Goal: Navigation & Orientation: Find specific page/section

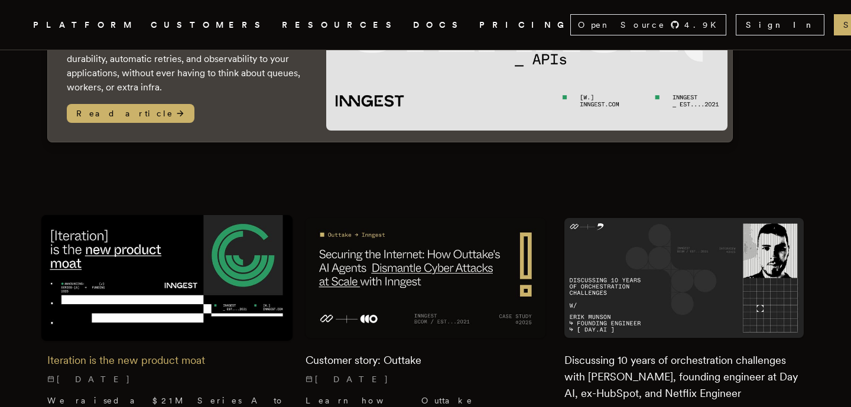
scroll to position [77, 0]
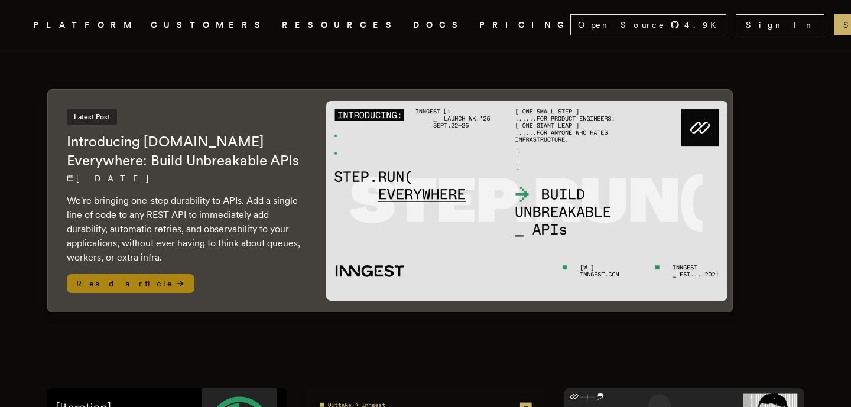
click at [219, 132] on h2 "Introducing Step.Run Everywhere: Build Unbreakable APIs" at bounding box center [185, 151] width 236 height 38
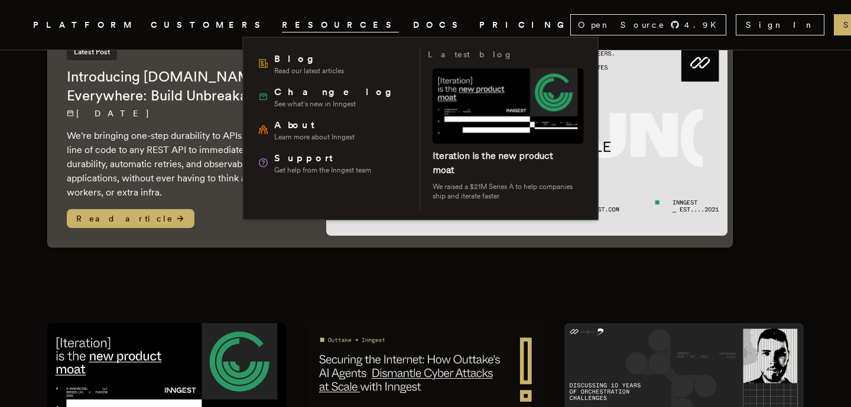
scroll to position [285, 0]
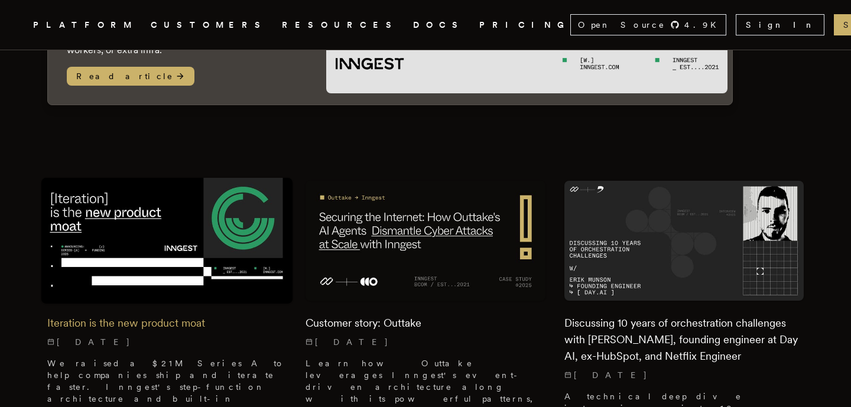
click at [184, 186] on img at bounding box center [167, 241] width 252 height 126
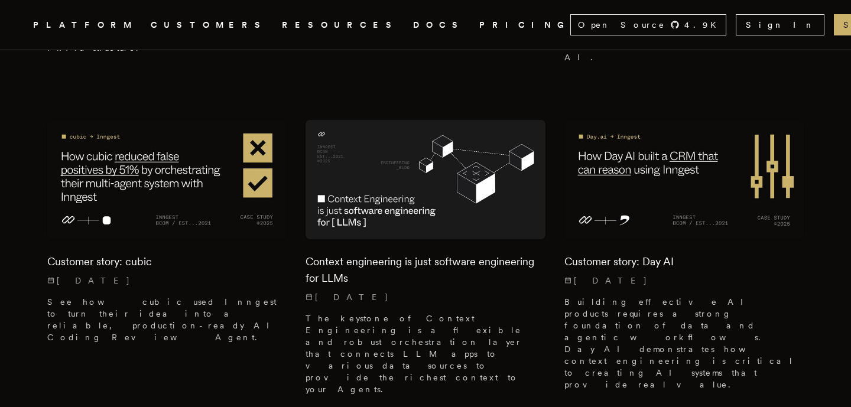
scroll to position [0, 0]
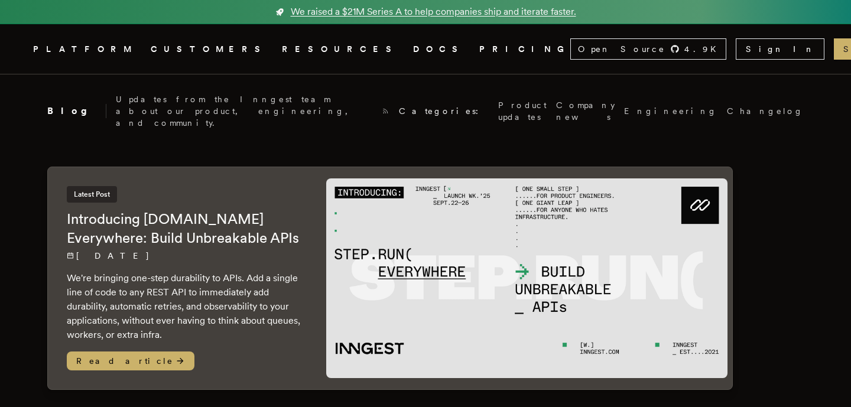
click at [413, 14] on span "We raised a $21M Series A to help companies ship and iterate faster." at bounding box center [434, 12] width 286 height 14
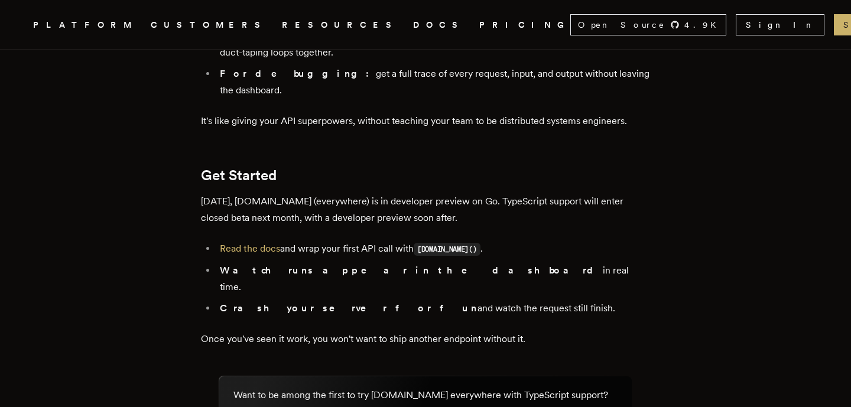
scroll to position [1951, 0]
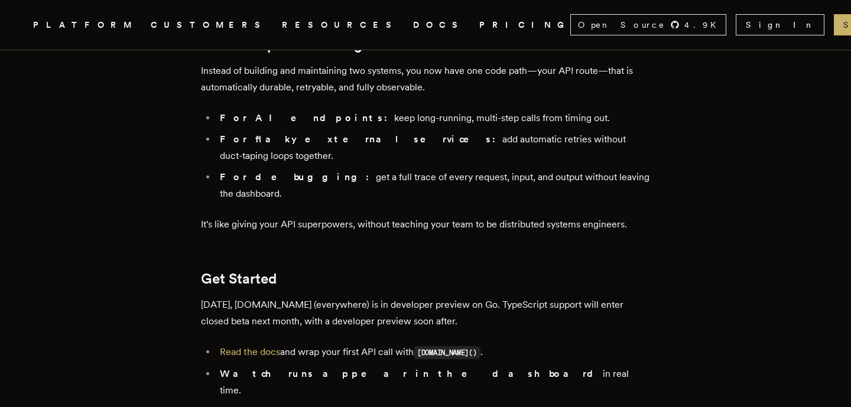
click at [413, 28] on link "DOCS" at bounding box center [439, 25] width 52 height 15
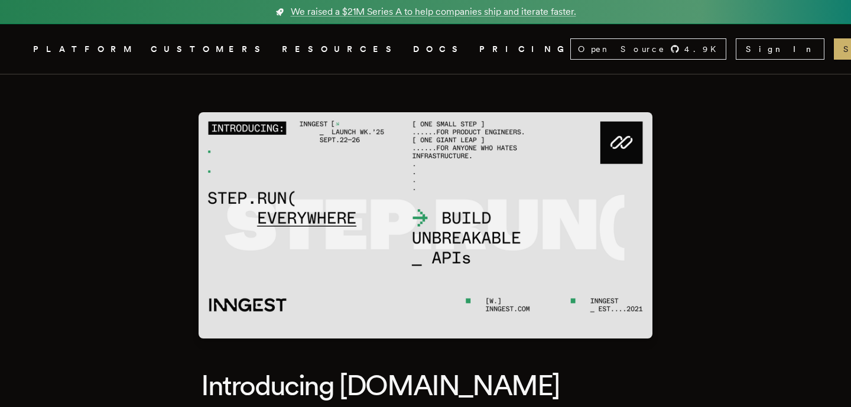
scroll to position [1951, 0]
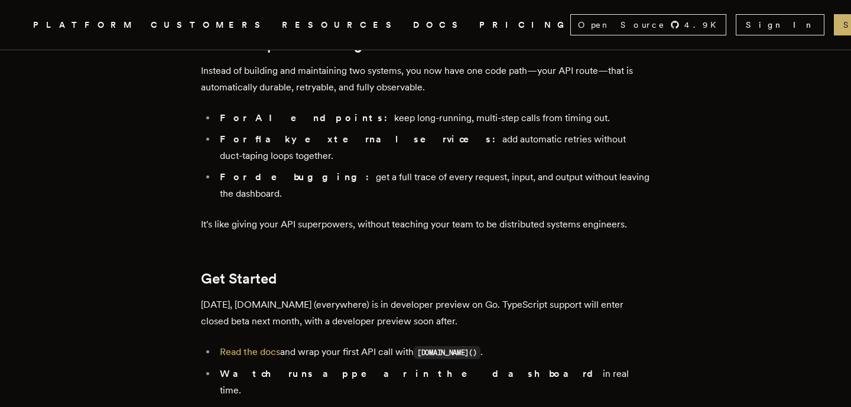
click at [480, 29] on link "PRICING" at bounding box center [525, 25] width 91 height 15
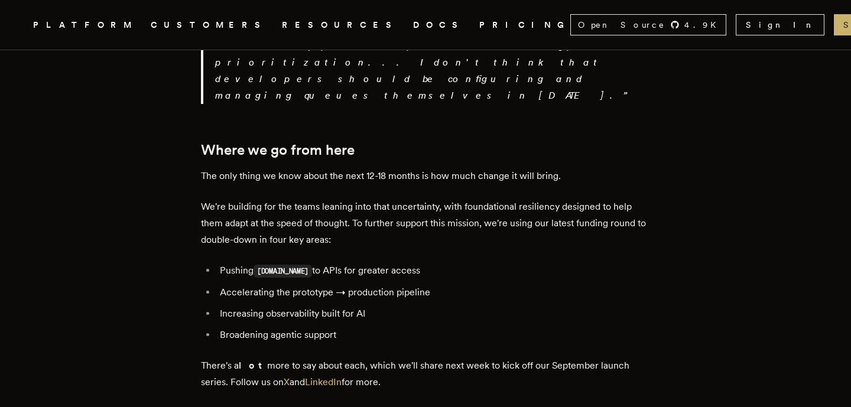
scroll to position [2450, 0]
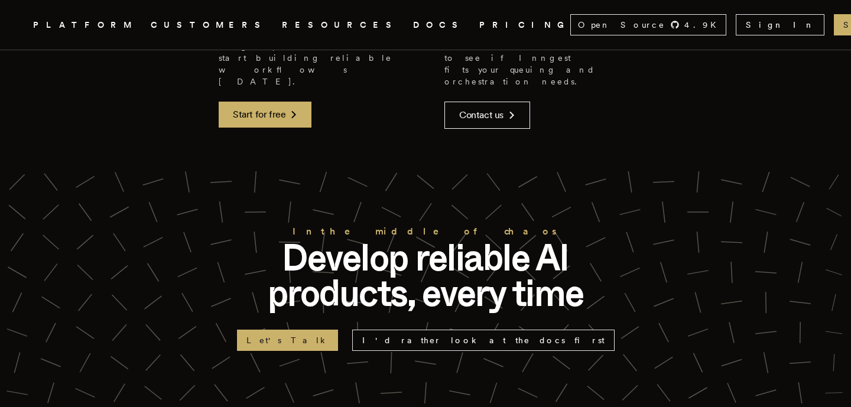
scroll to position [2793, 0]
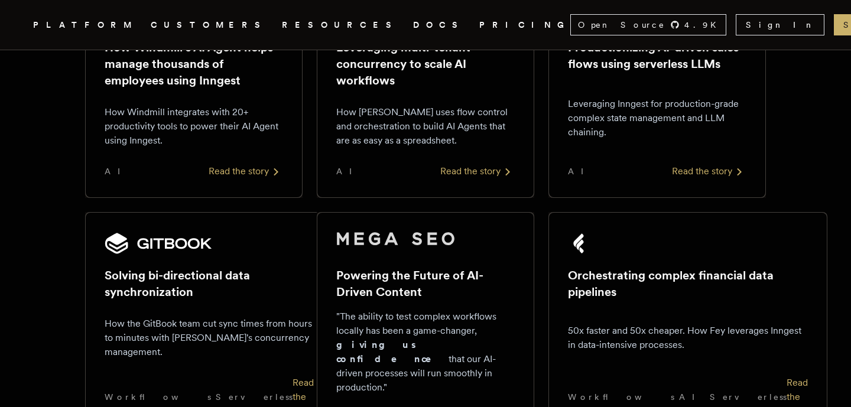
scroll to position [116, 0]
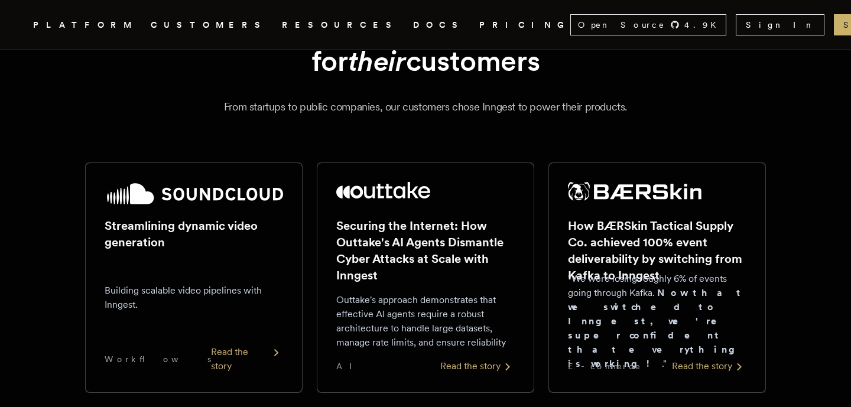
click at [480, 21] on link "PRICING" at bounding box center [525, 25] width 91 height 15
